Goal: Task Accomplishment & Management: Complete application form

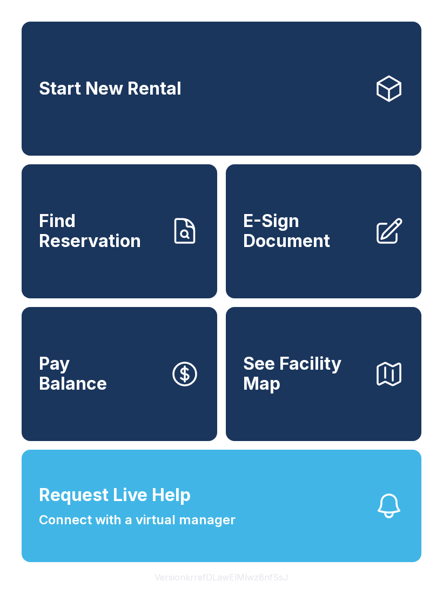
click at [207, 530] on span "Request Live Help Connect with a virtual manager" at bounding box center [137, 506] width 197 height 48
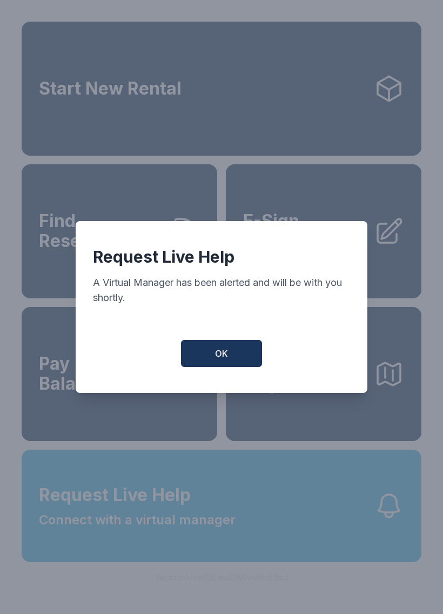
click at [230, 361] on button "OK" at bounding box center [221, 353] width 81 height 27
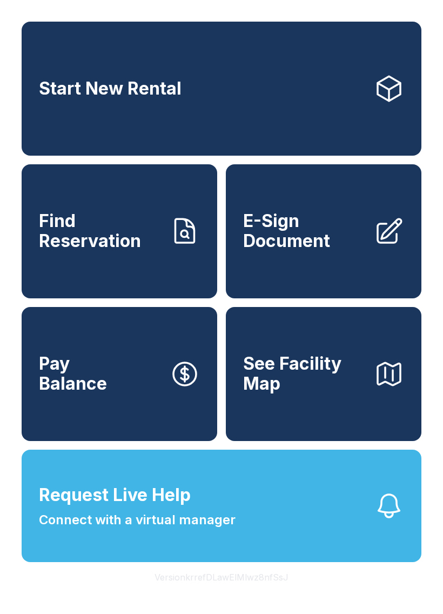
click at [291, 247] on span "E-Sign Document" at bounding box center [304, 230] width 122 height 39
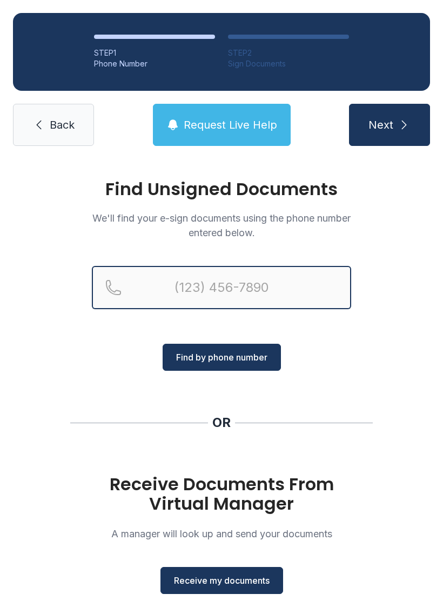
click at [220, 285] on input "Reservation phone number" at bounding box center [222, 287] width 260 height 43
type input "("
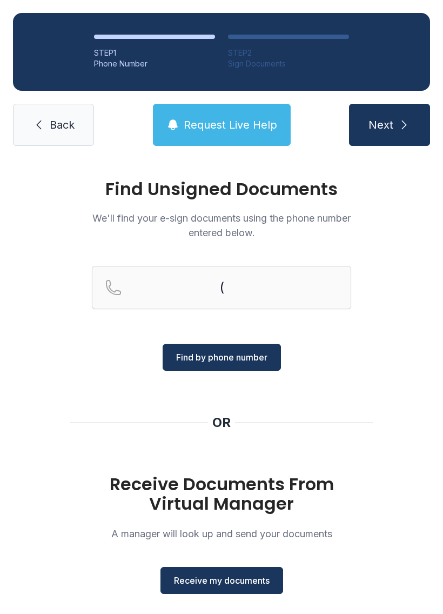
click at [413, 324] on div "Find Unsigned Documents We'll find your e-sign documents using the phone number…" at bounding box center [221, 398] width 443 height 478
click at [219, 581] on span "Receive my documents" at bounding box center [222, 580] width 96 height 13
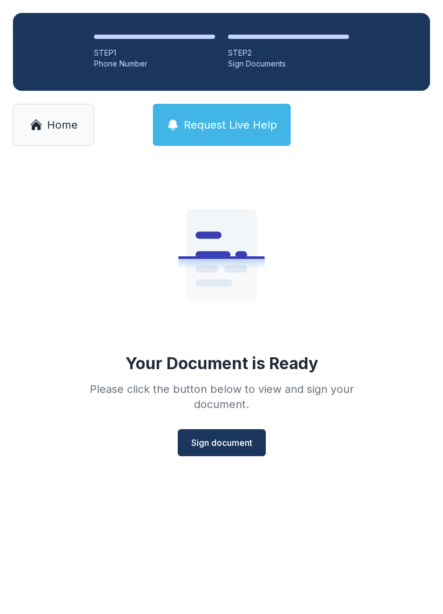
click at [230, 434] on button "Sign document" at bounding box center [222, 442] width 88 height 27
click at [70, 123] on span "Home" at bounding box center [62, 124] width 31 height 15
